Goal: Information Seeking & Learning: Learn about a topic

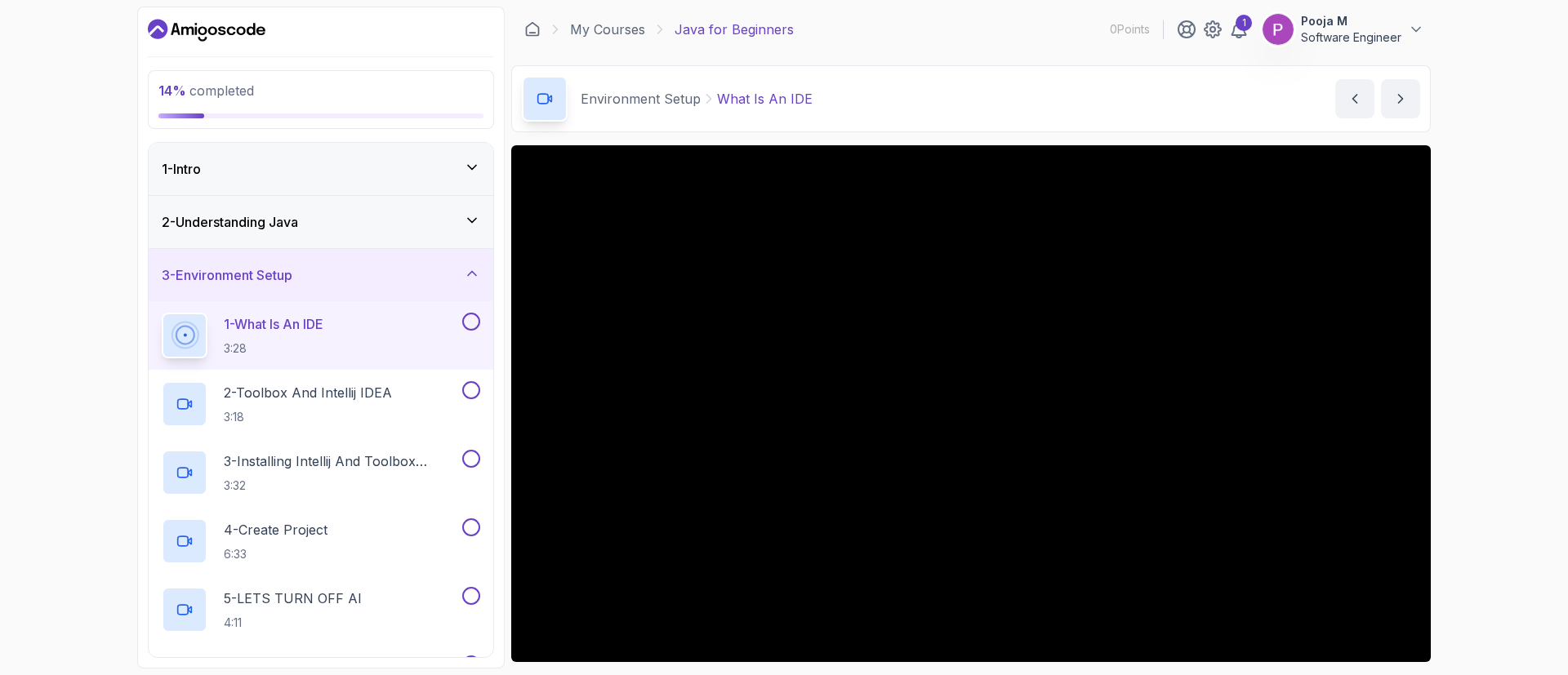
scroll to position [107, 0]
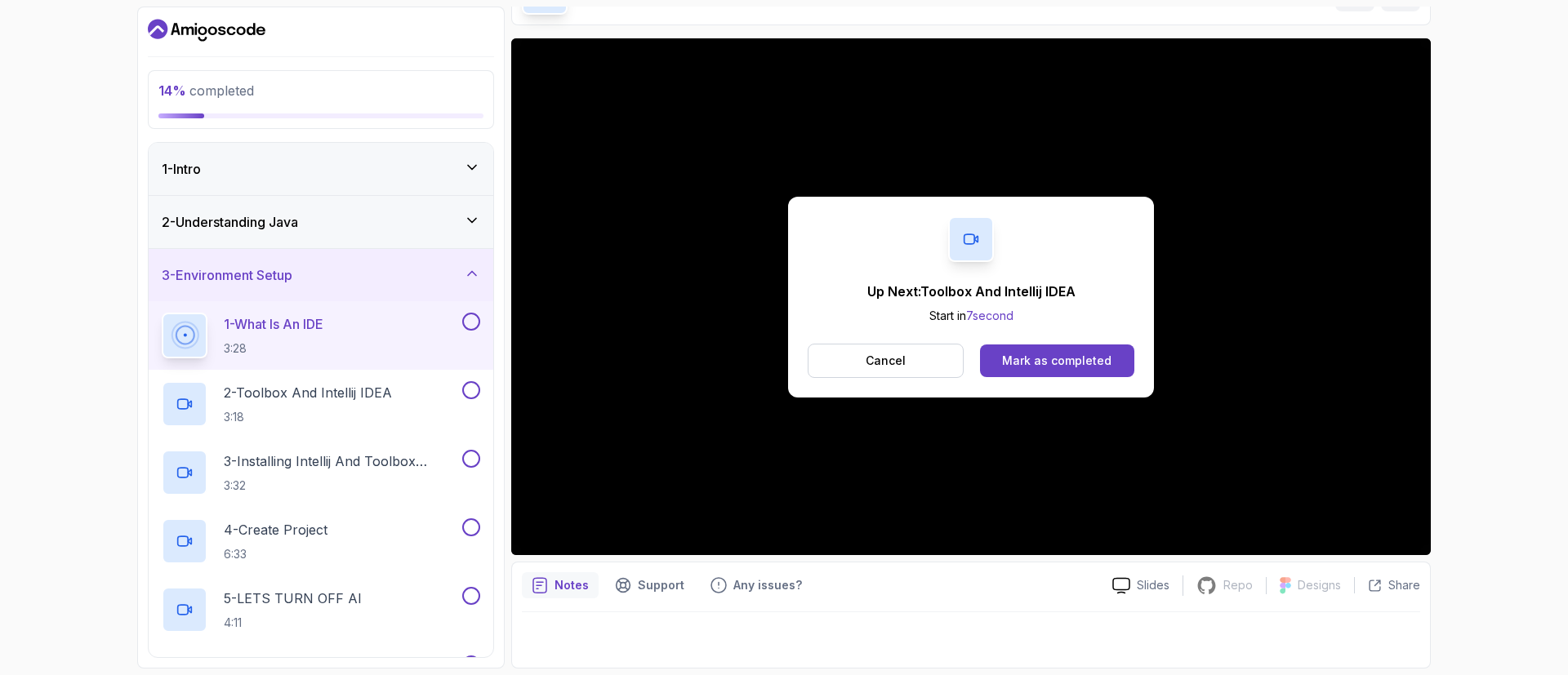
click at [1074, 379] on div "Up Next: Toolbox And Intellij IDEA Start in 7 second Cancel Mark as completed" at bounding box center [971, 297] width 366 height 201
click at [1056, 364] on div "Mark as completed" at bounding box center [1056, 361] width 109 height 17
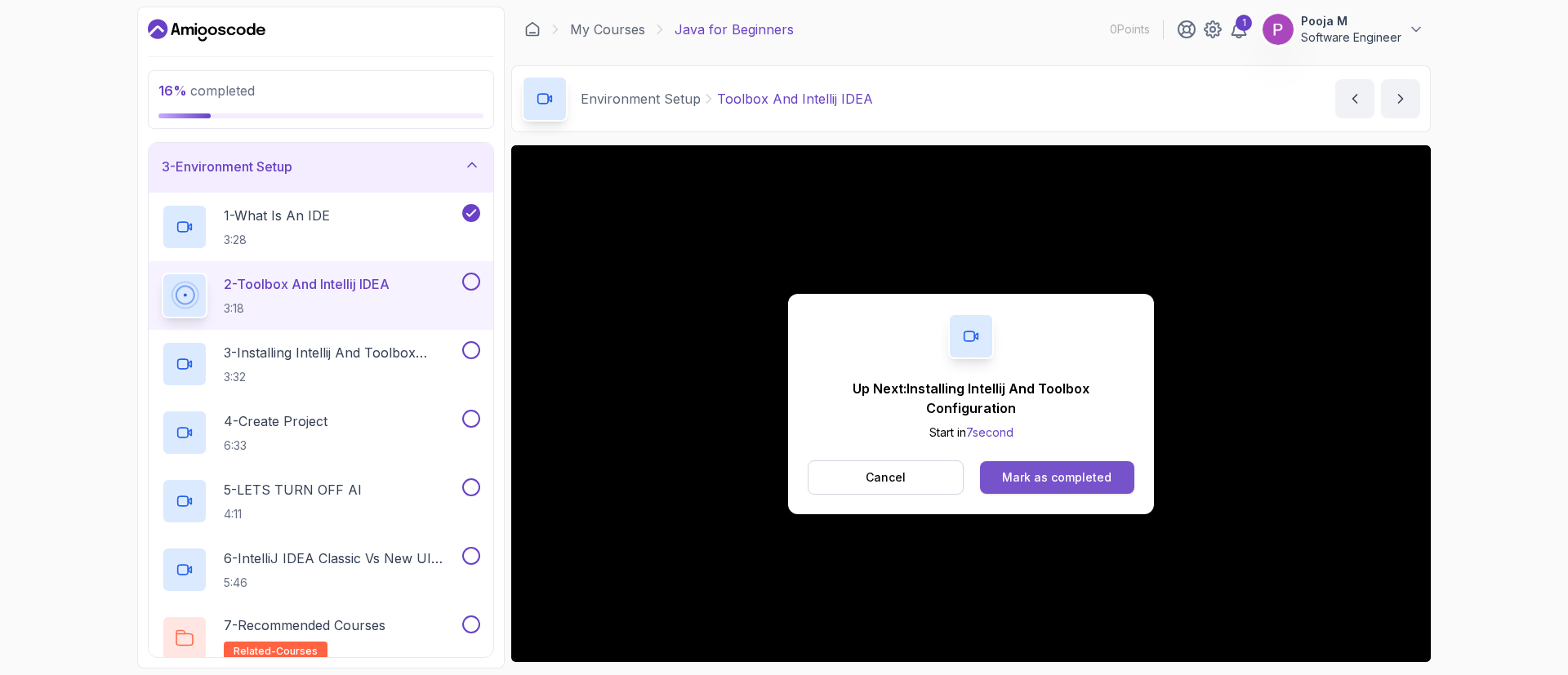
click at [1041, 470] on div "Mark as completed" at bounding box center [1056, 478] width 109 height 17
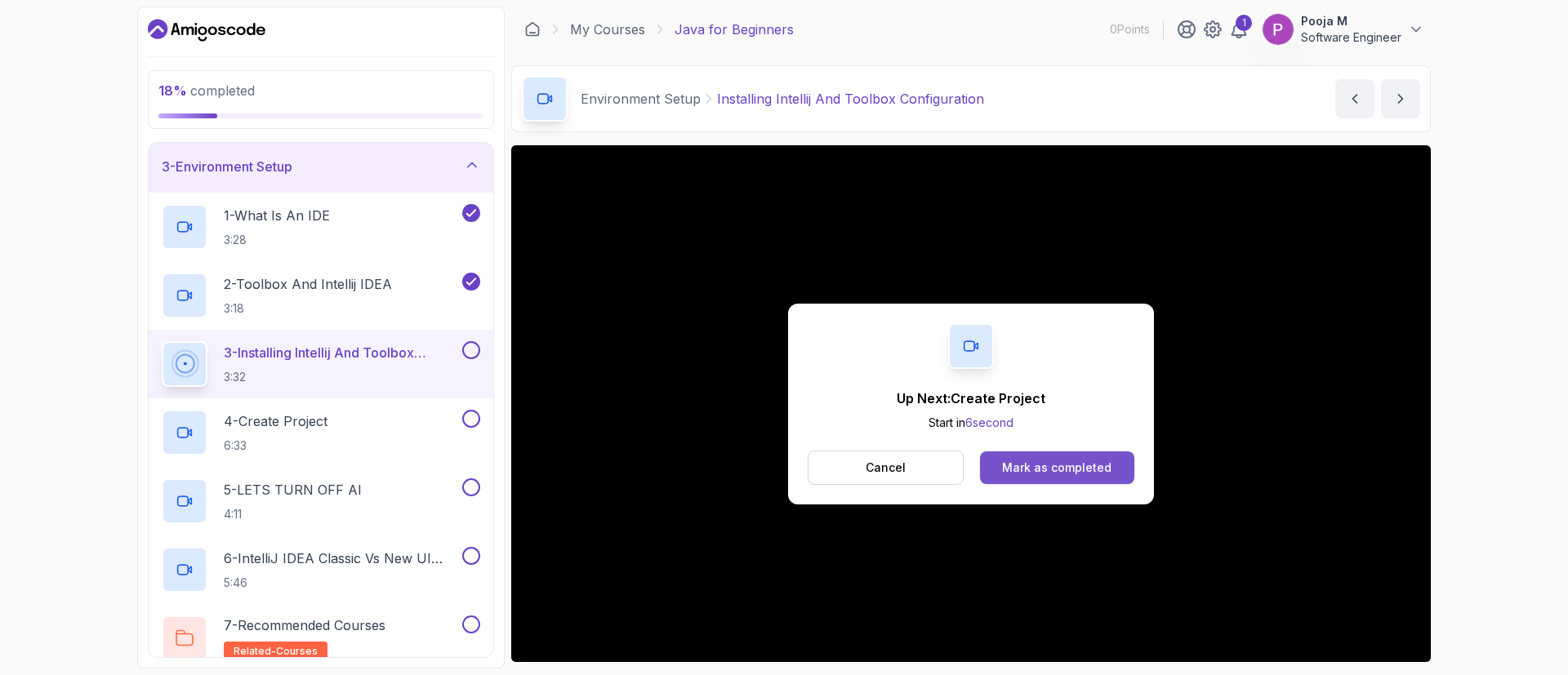
click at [1117, 467] on button "Mark as completed" at bounding box center [1056, 467] width 154 height 33
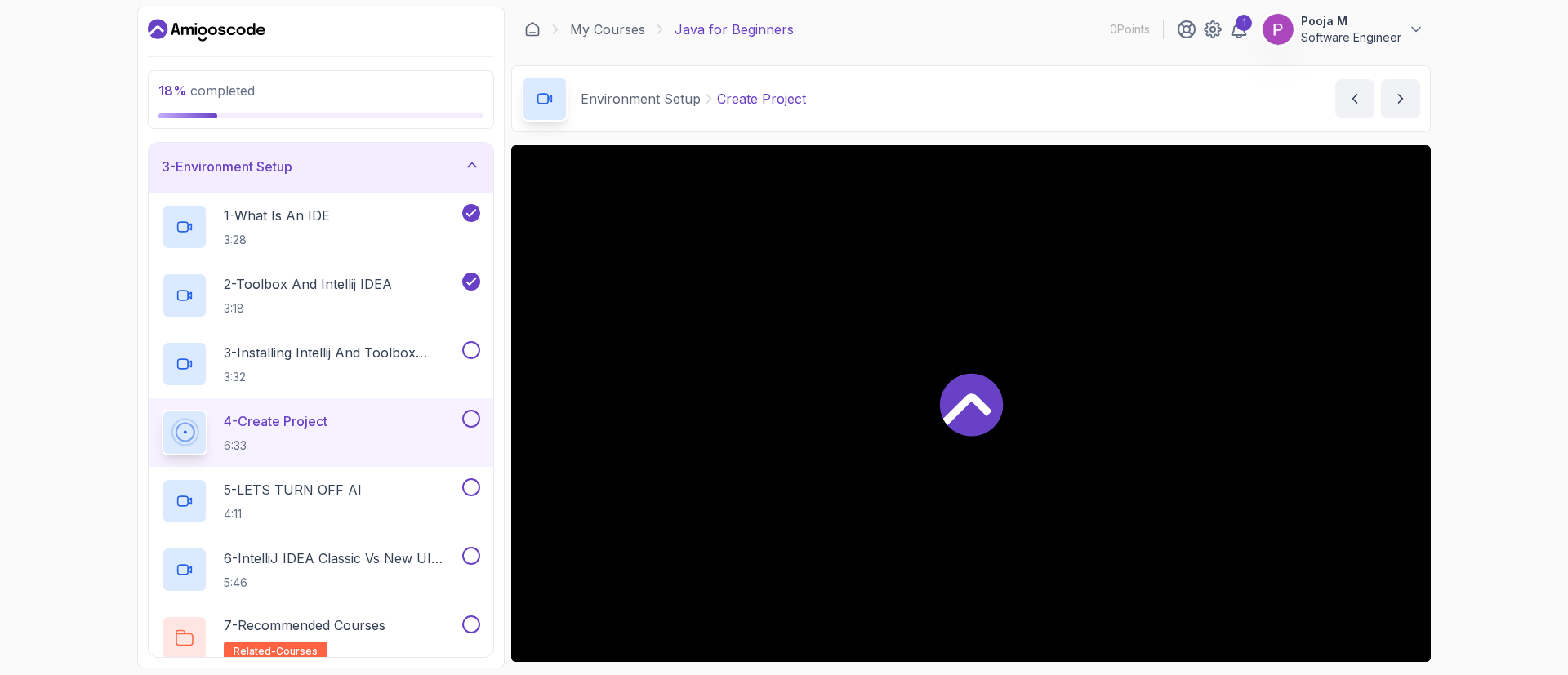
click at [1117, 467] on div at bounding box center [971, 403] width 920 height 516
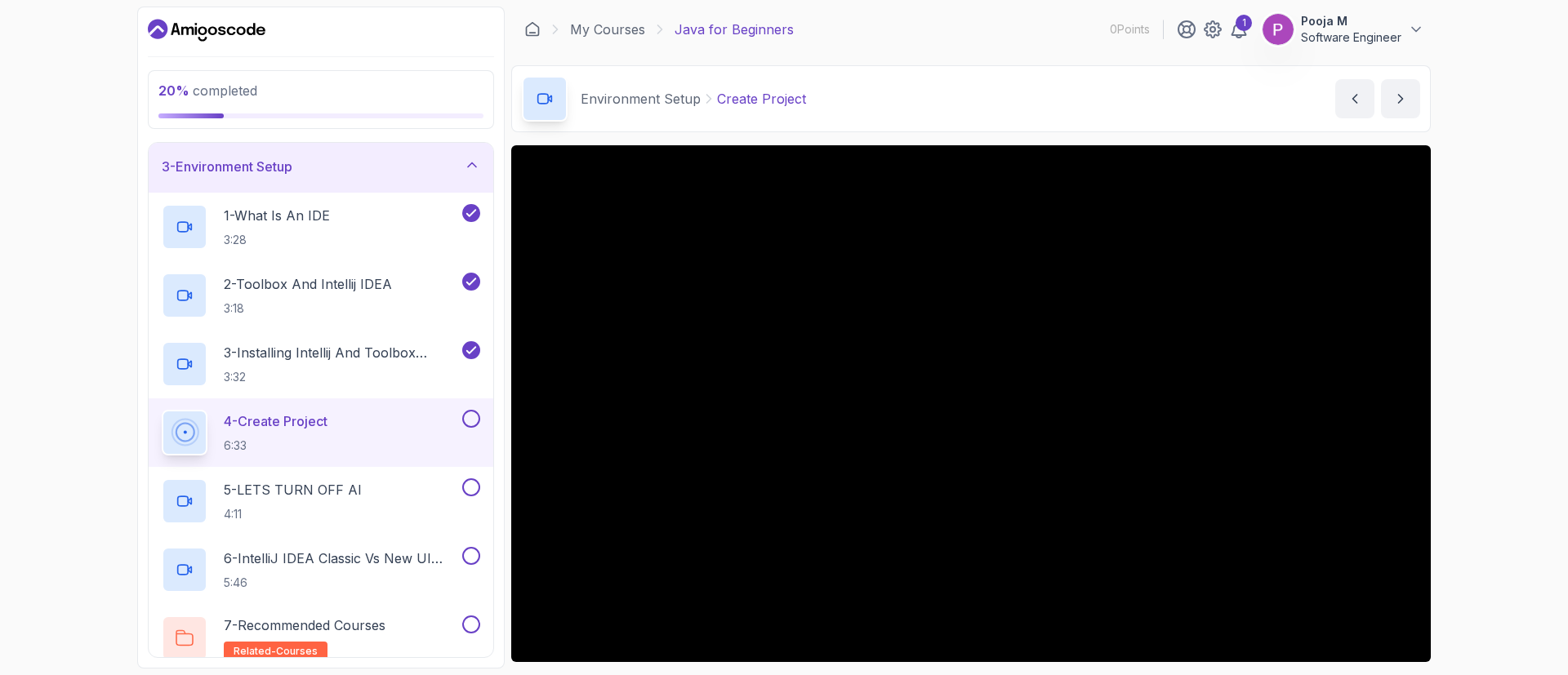
click at [1488, 446] on div "20 % completed 1 - Intro 2 - Understanding Java 3 - Environment Setup 1 - What …" at bounding box center [784, 337] width 1568 height 675
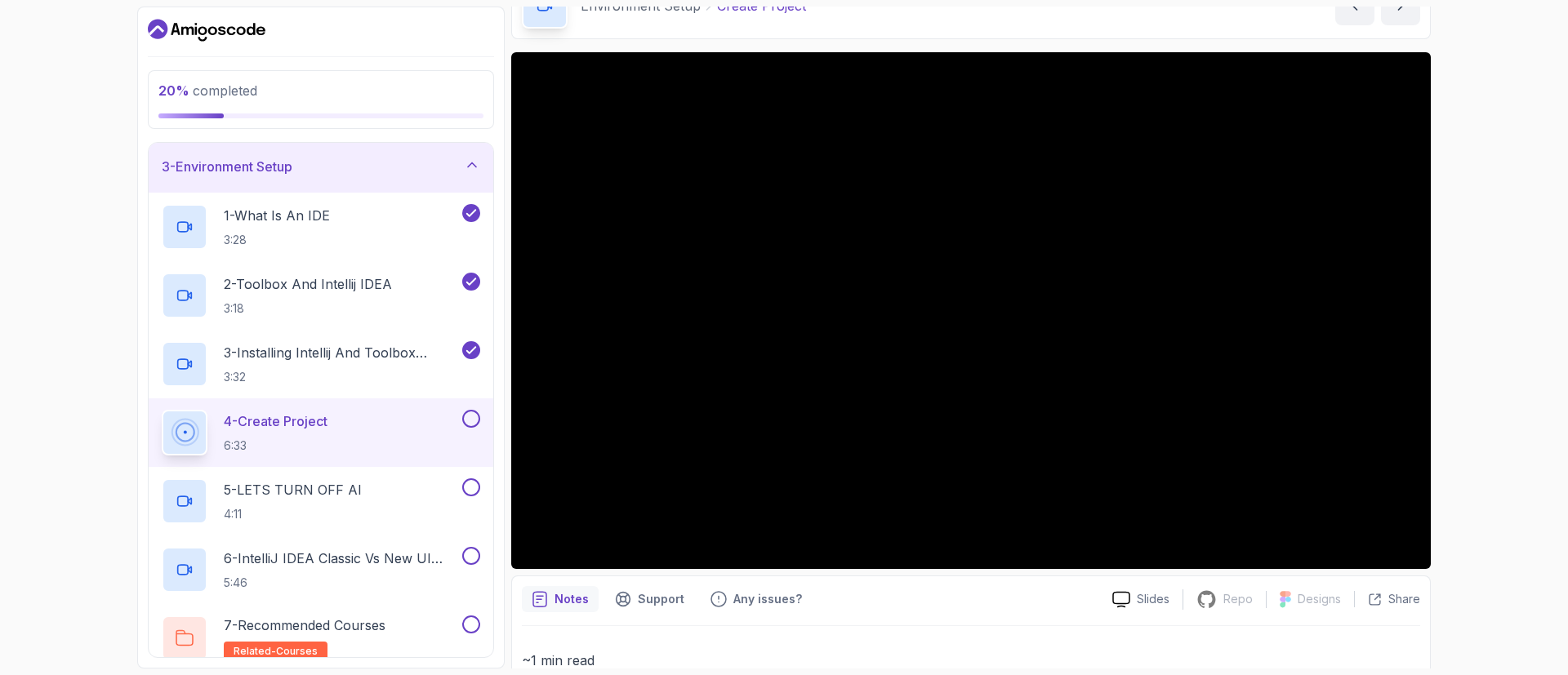
scroll to position [107, 0]
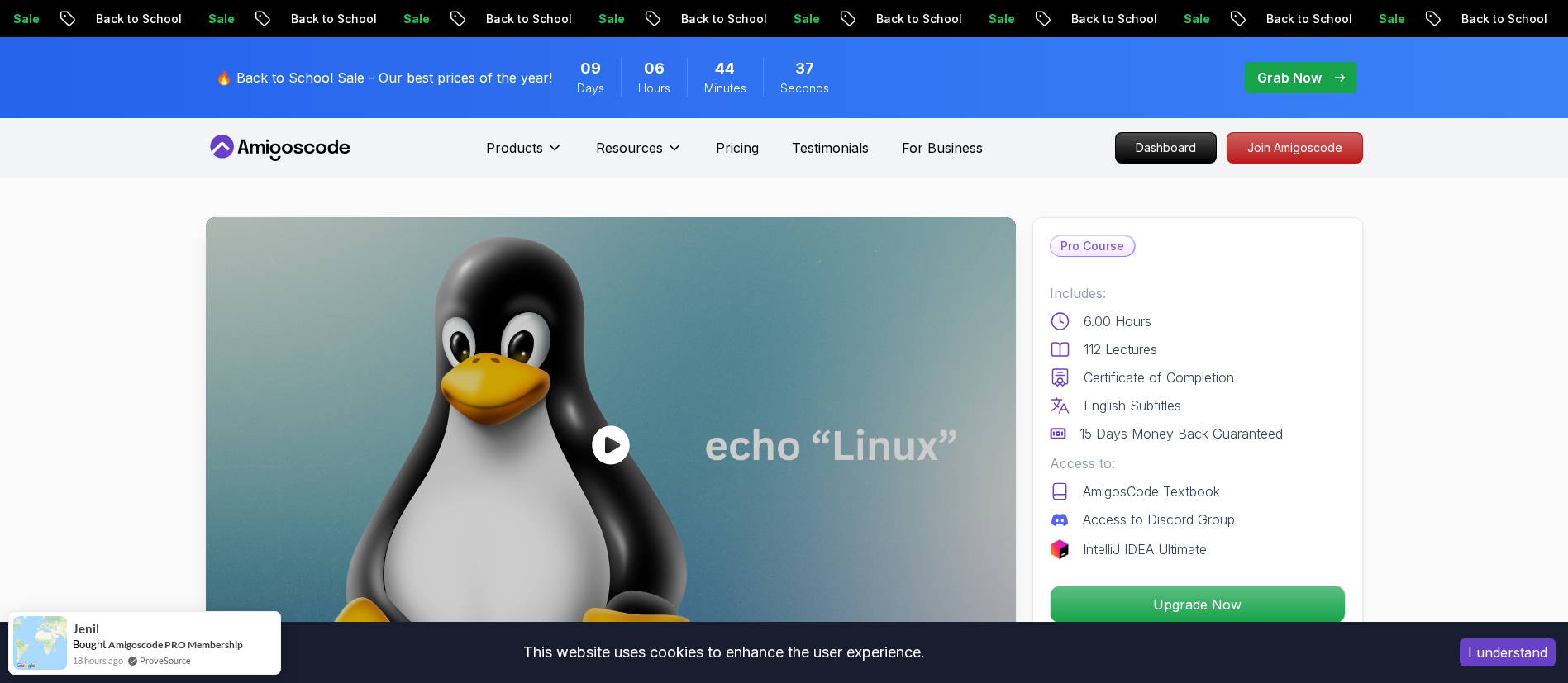
scroll to position [468, 0]
